Goal: Information Seeking & Learning: Learn about a topic

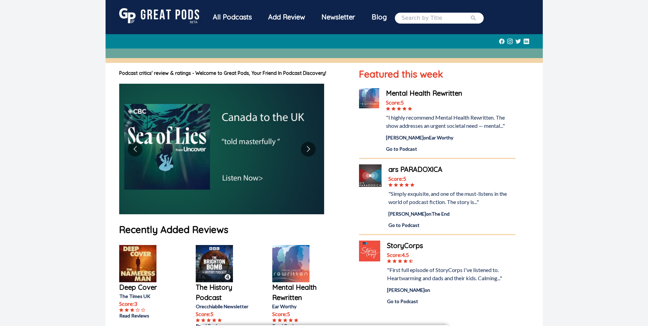
click at [139, 255] on img at bounding box center [137, 263] width 37 height 37
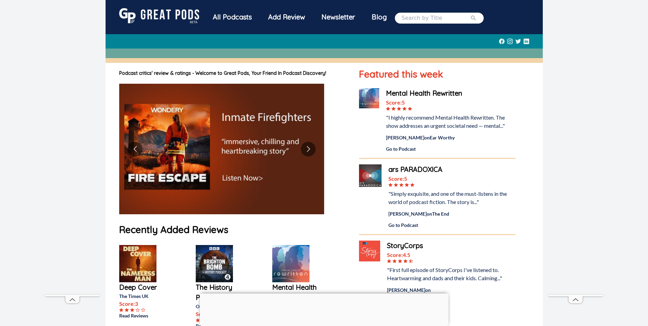
click at [228, 16] on div "All Podcasts" at bounding box center [232, 17] width 55 height 18
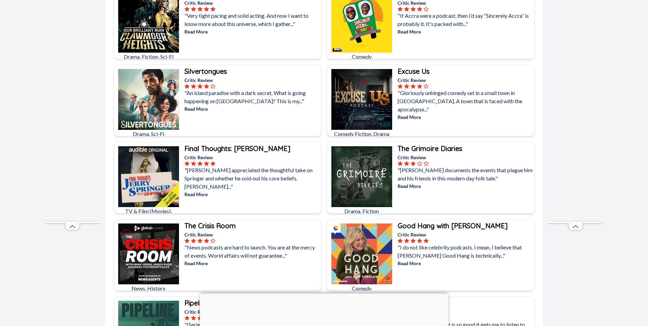
scroll to position [444, 0]
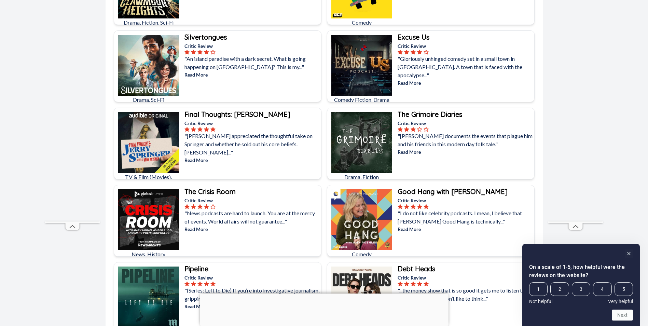
click at [211, 192] on b "The Crisis Room" at bounding box center [210, 191] width 51 height 9
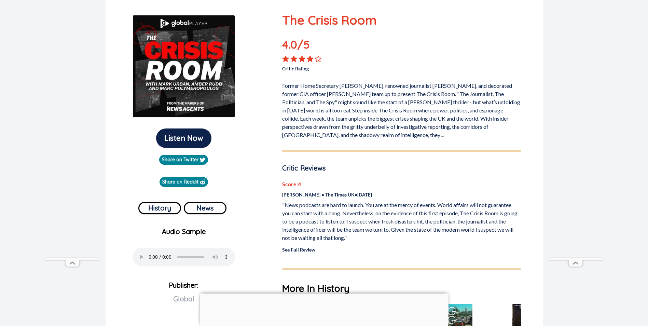
scroll to position [239, 0]
